Goal: Task Accomplishment & Management: Manage account settings

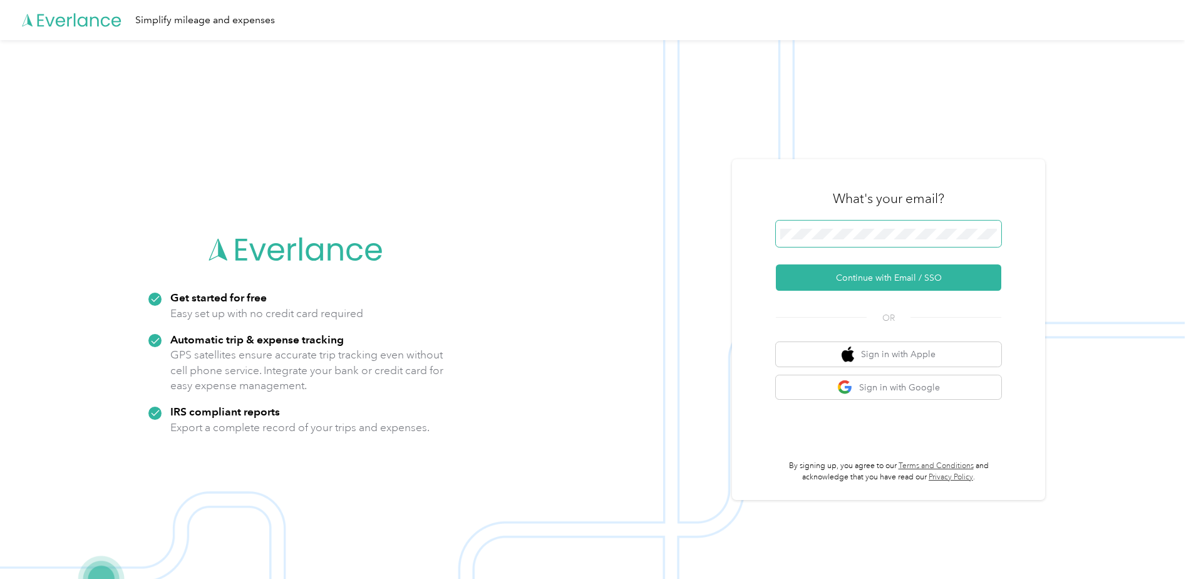
click at [964, 227] on span at bounding box center [888, 233] width 225 height 26
click at [897, 271] on button "Continue with Email / SSO" at bounding box center [888, 277] width 225 height 26
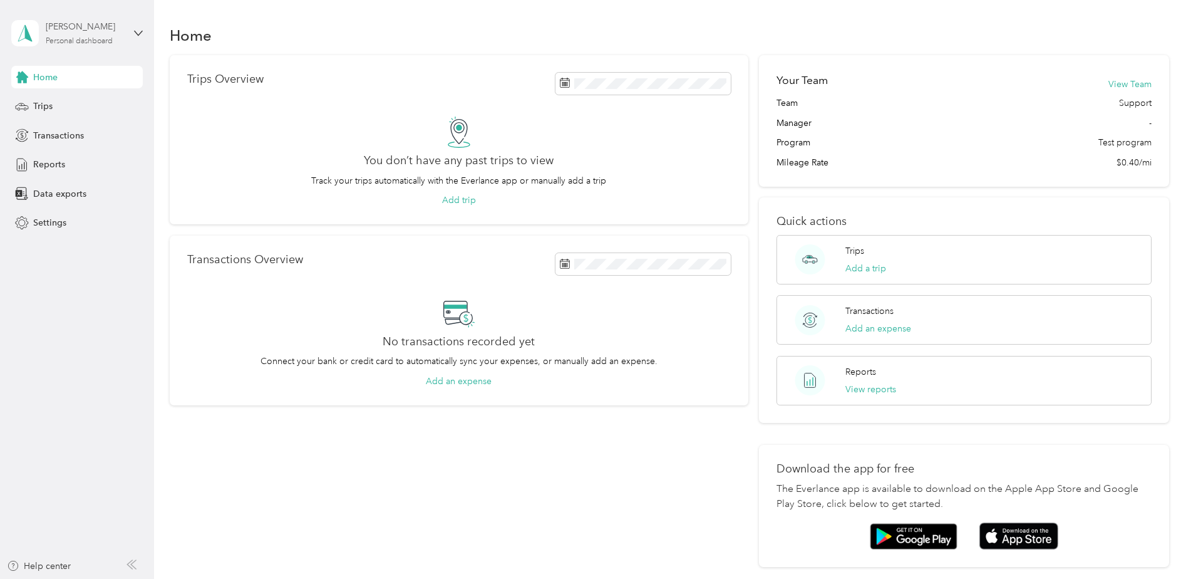
click at [98, 30] on div "[PERSON_NAME]" at bounding box center [85, 26] width 78 height 13
click at [92, 257] on aside "[PERSON_NAME] Testmember Personal dashboard Home Trips Transactions Reports Dat…" at bounding box center [77, 289] width 154 height 579
click at [60, 224] on span "Settings" at bounding box center [49, 222] width 33 height 13
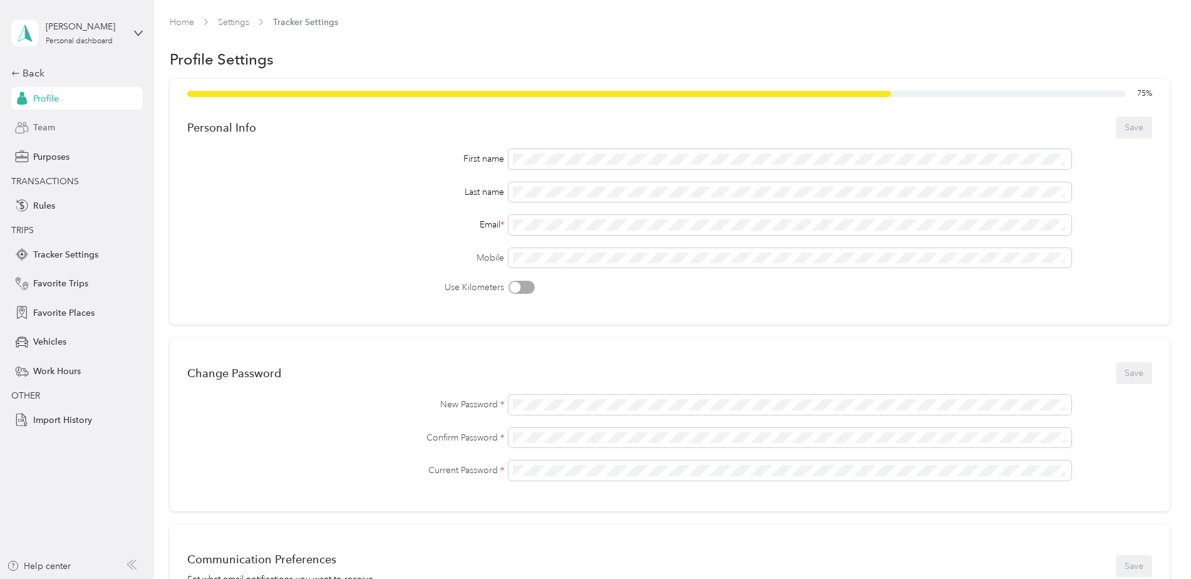
click at [51, 126] on span "Team" at bounding box center [44, 127] width 22 height 13
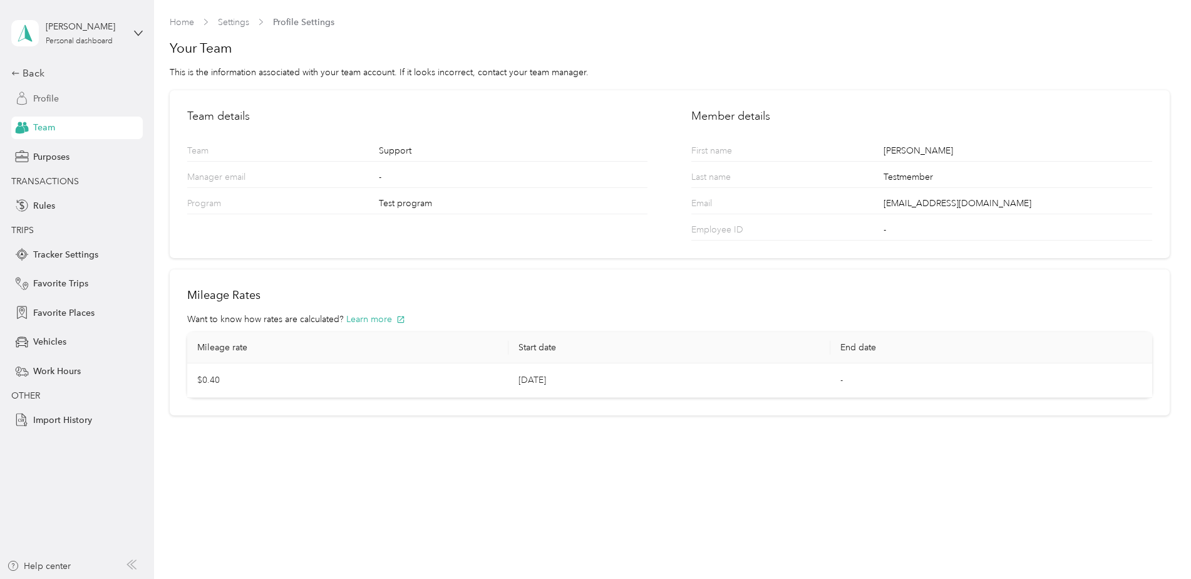
click at [50, 100] on span "Profile" at bounding box center [46, 98] width 26 height 13
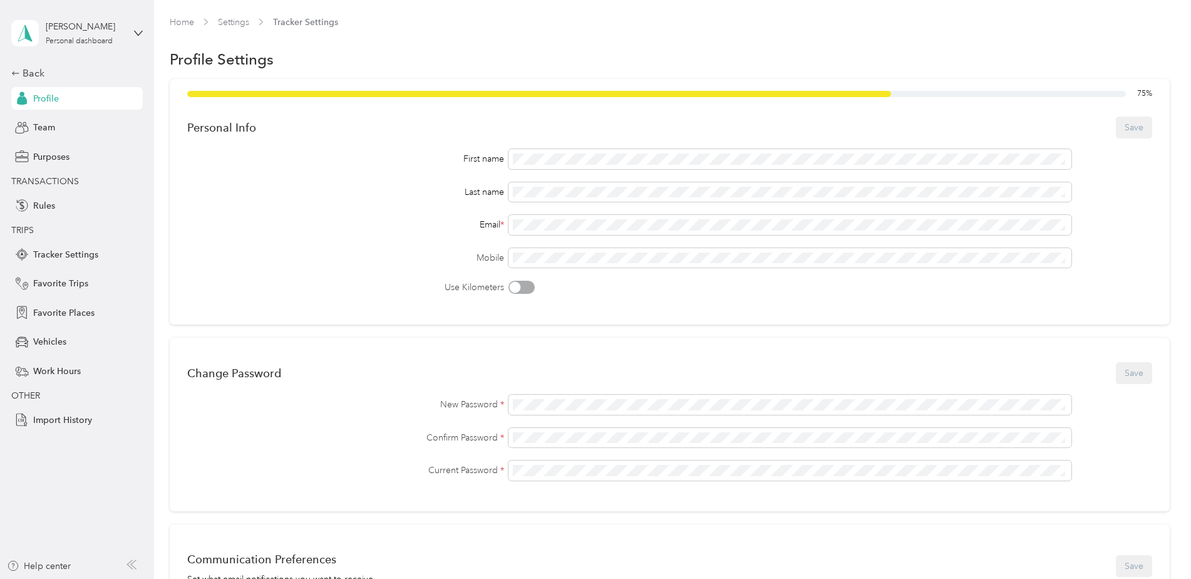
click at [132, 34] on div "[PERSON_NAME] Testmember Personal dashboard" at bounding box center [77, 33] width 132 height 44
click at [83, 99] on div "Log out" at bounding box center [143, 102] width 246 height 22
